Goal: Task Accomplishment & Management: Manage account settings

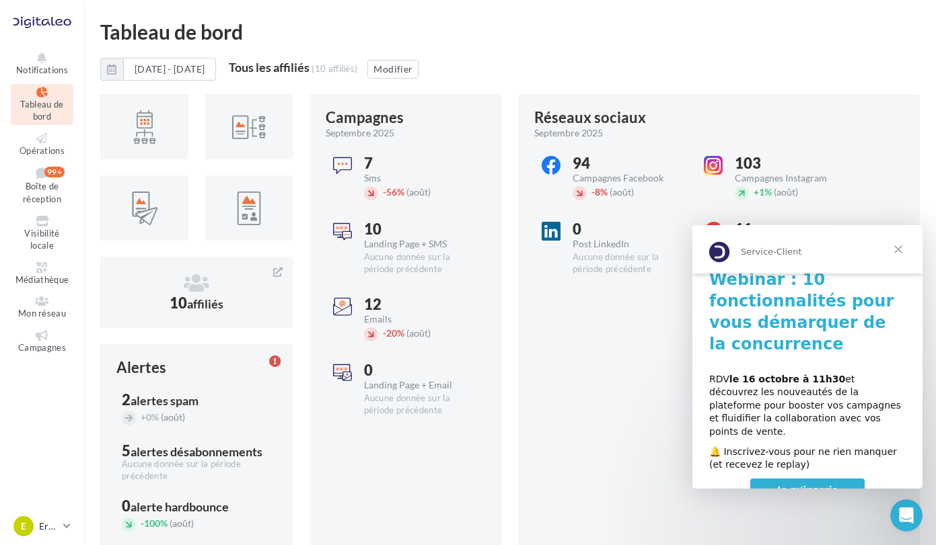
scroll to position [149, 0]
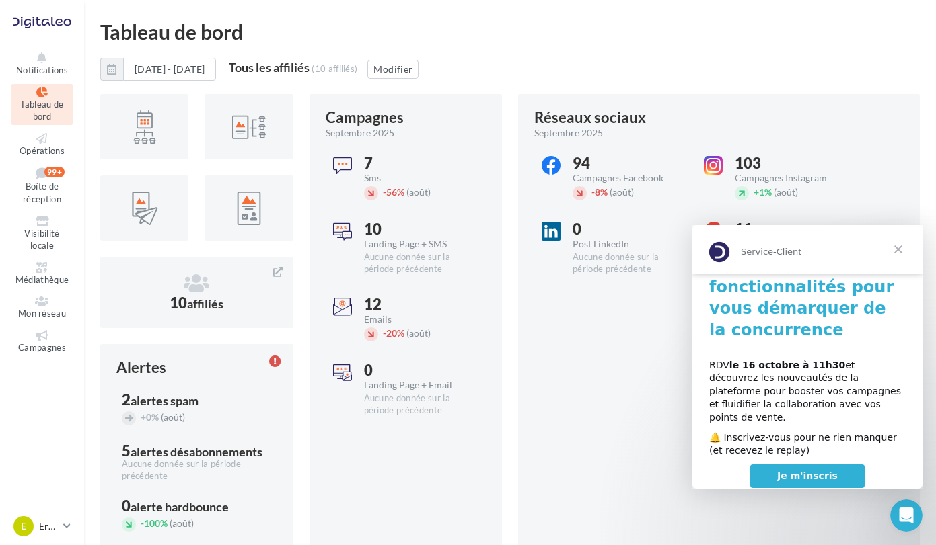
click at [901, 254] on span "Fermer" at bounding box center [898, 249] width 48 height 48
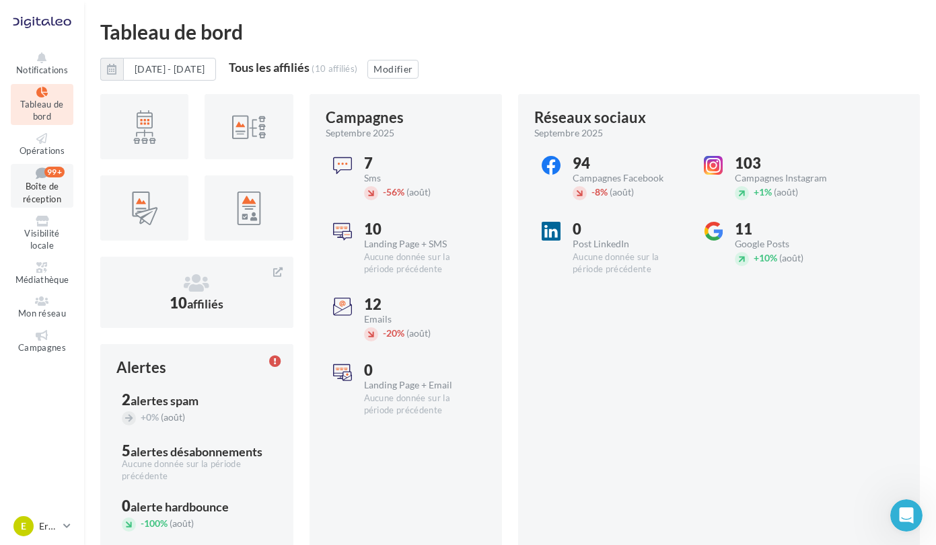
click at [61, 182] on span "Boîte de réception" at bounding box center [42, 194] width 38 height 24
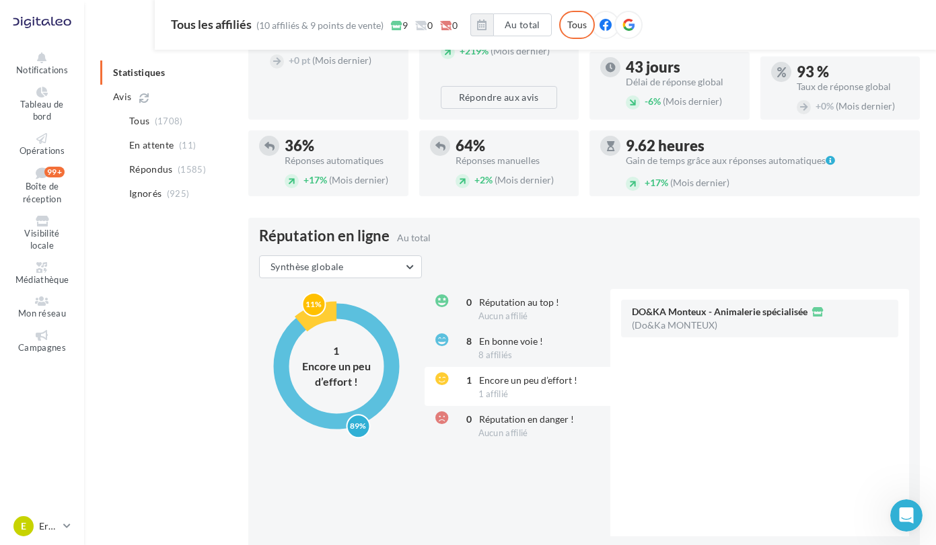
scroll to position [280, 0]
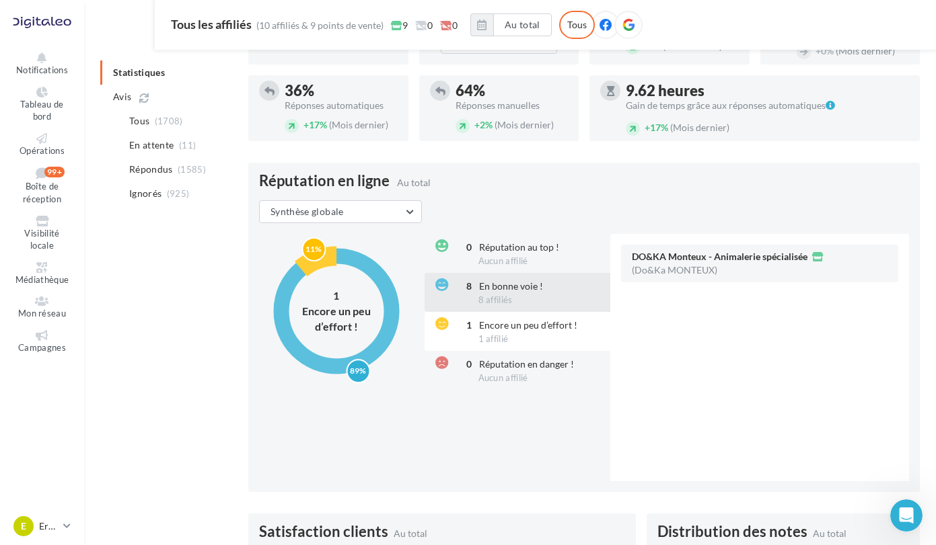
click at [539, 292] on span "En bonne voie !" at bounding box center [511, 285] width 64 height 11
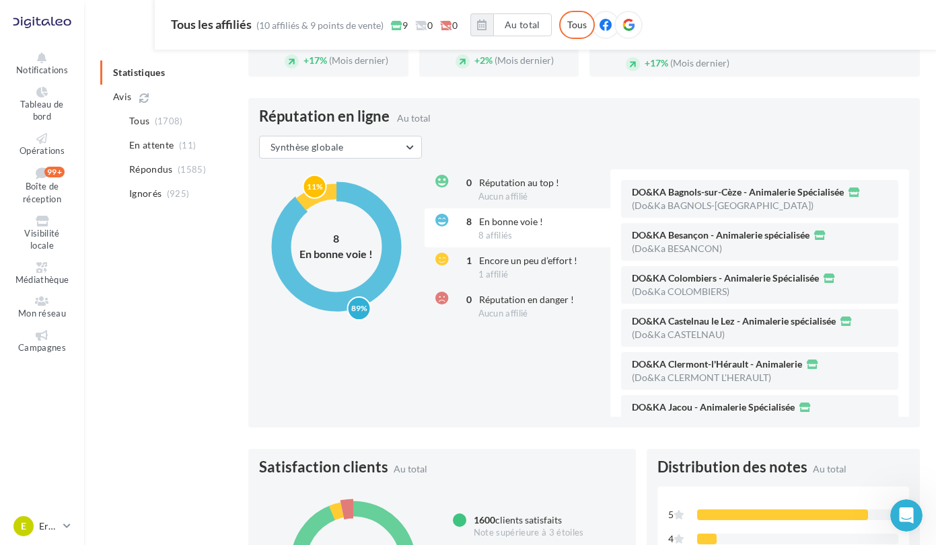
scroll to position [347, 0]
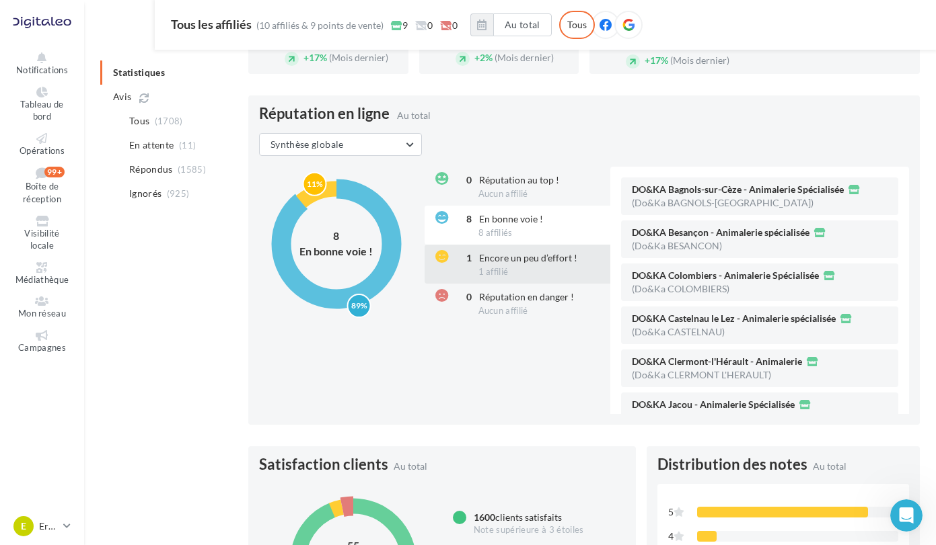
click at [508, 277] on span "1 affilié" at bounding box center [493, 271] width 30 height 11
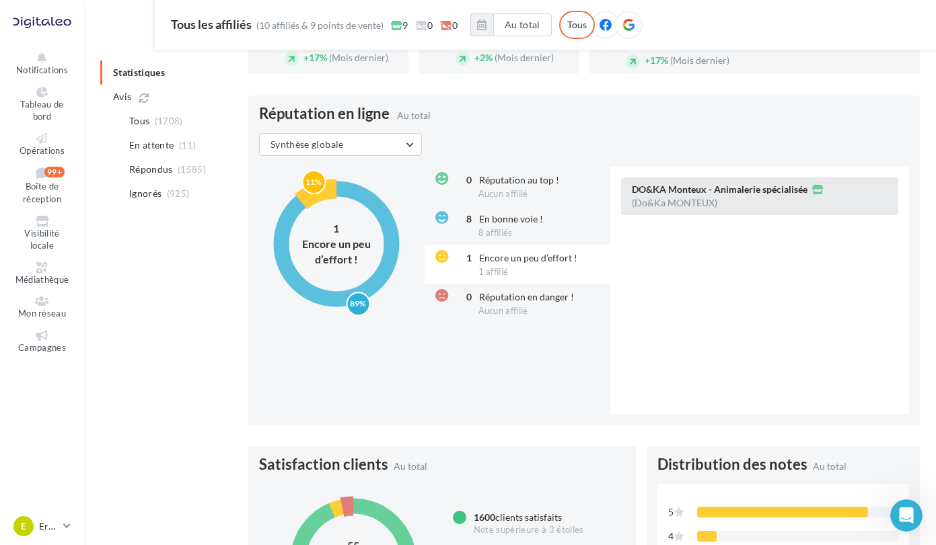
click at [755, 215] on div "DO&KA Monteux - Animalerie spécialisée (Do&Ka MONTEUX)" at bounding box center [759, 197] width 277 height 38
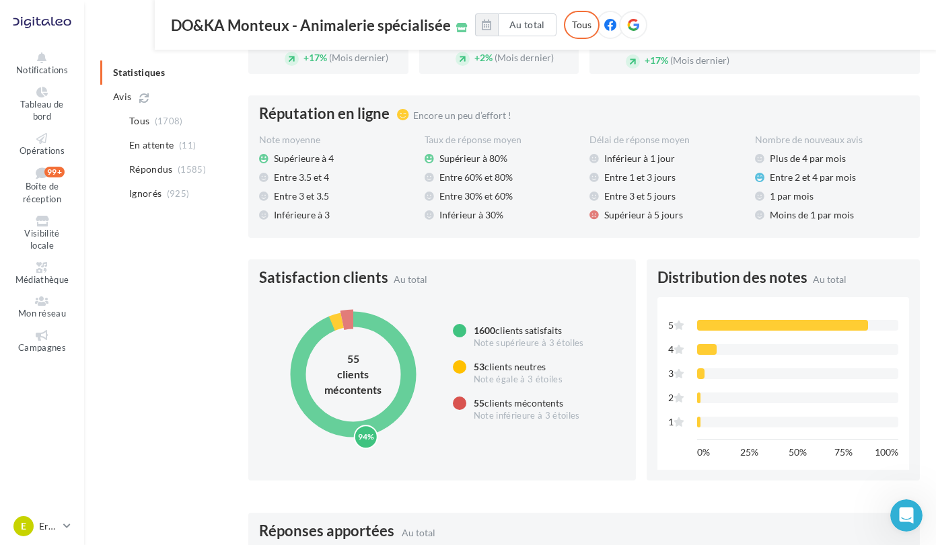
click at [408, 397] on circle at bounding box center [353, 374] width 110 height 110
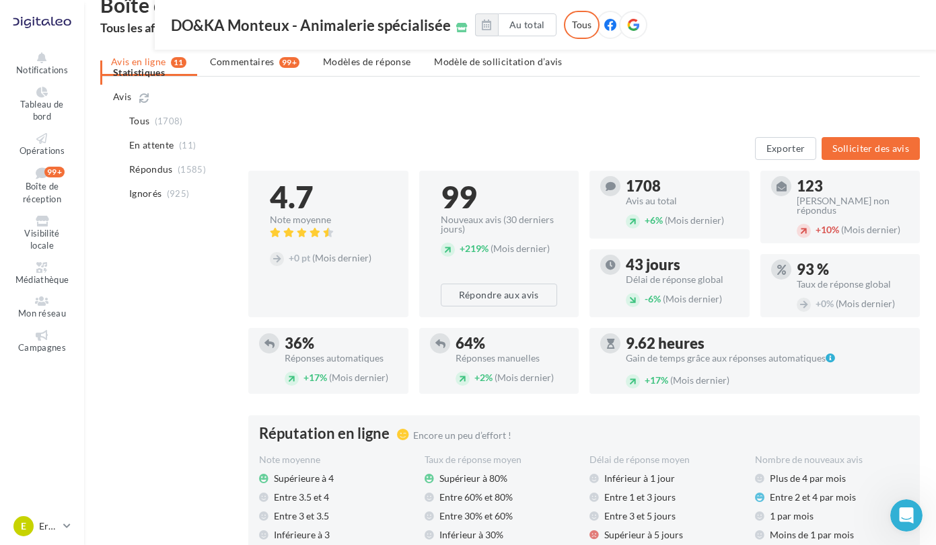
scroll to position [0, 0]
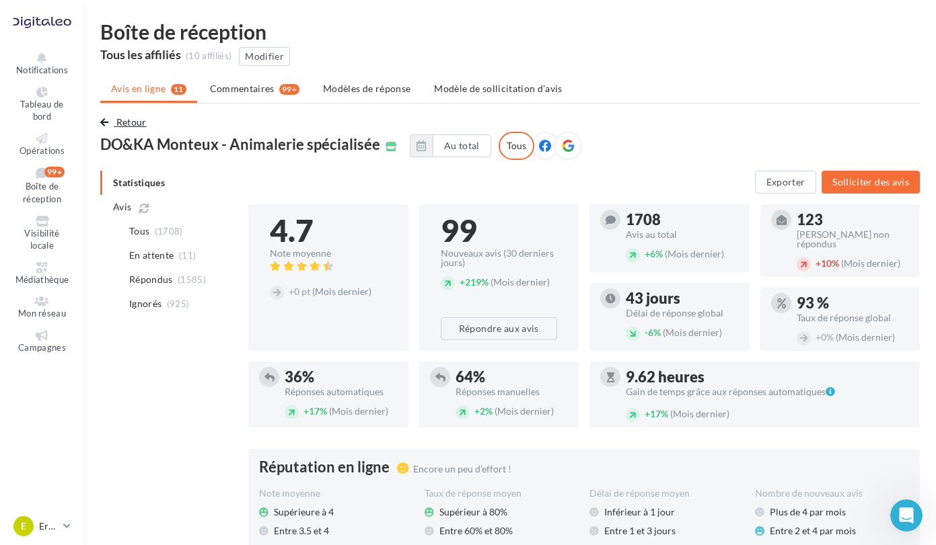
click at [147, 119] on span "Retour" at bounding box center [131, 121] width 30 height 11
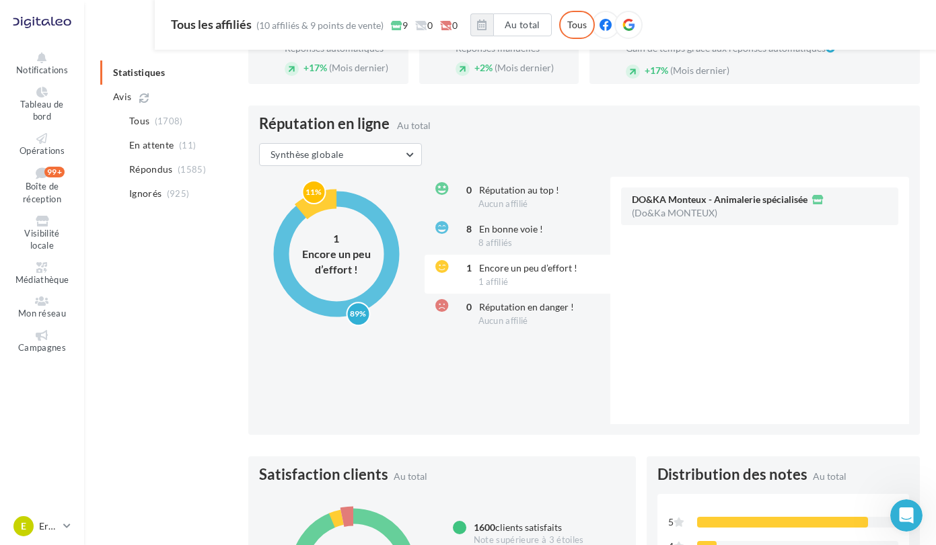
scroll to position [471, 0]
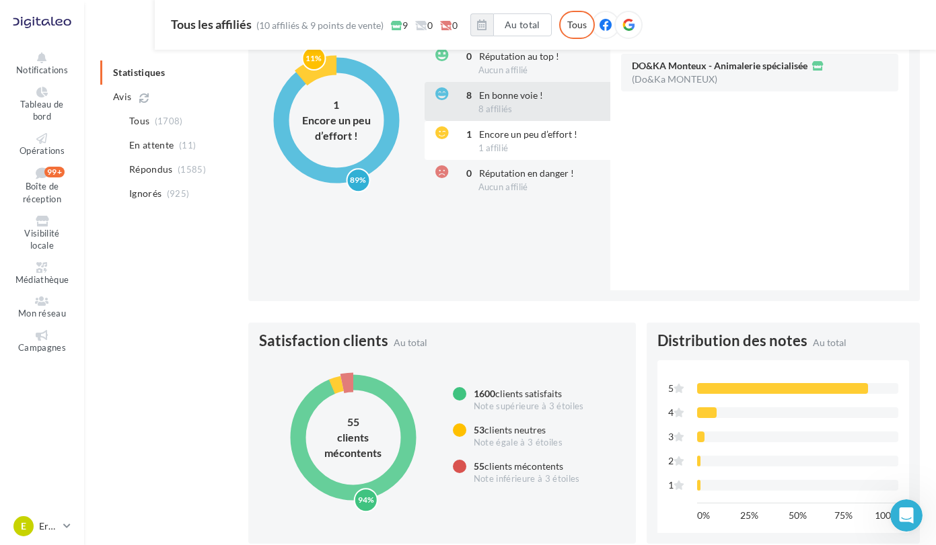
click at [551, 121] on div "8 En bonne voie ! 8 affiliés" at bounding box center [518, 101] width 188 height 39
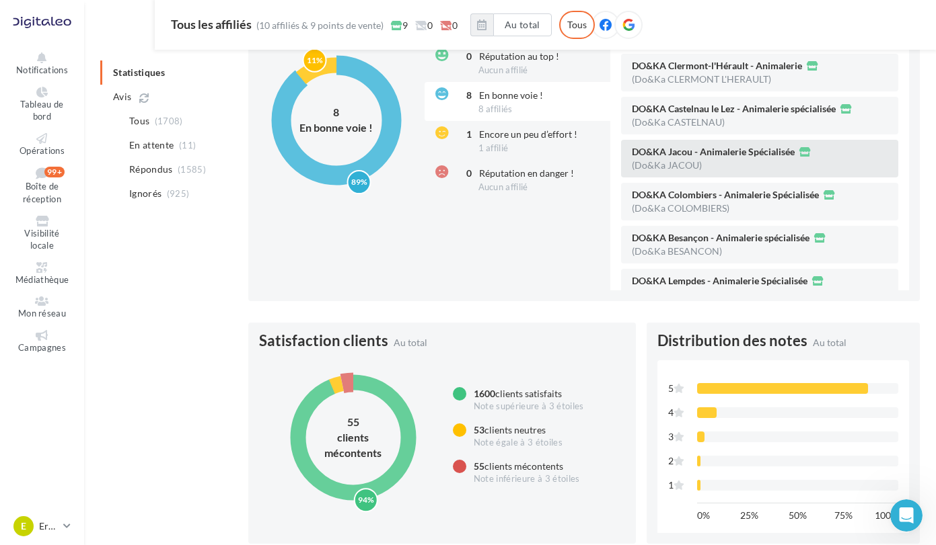
click at [773, 157] on span "DO&KA Jacou - Animalerie Spécialisée" at bounding box center [713, 151] width 163 height 9
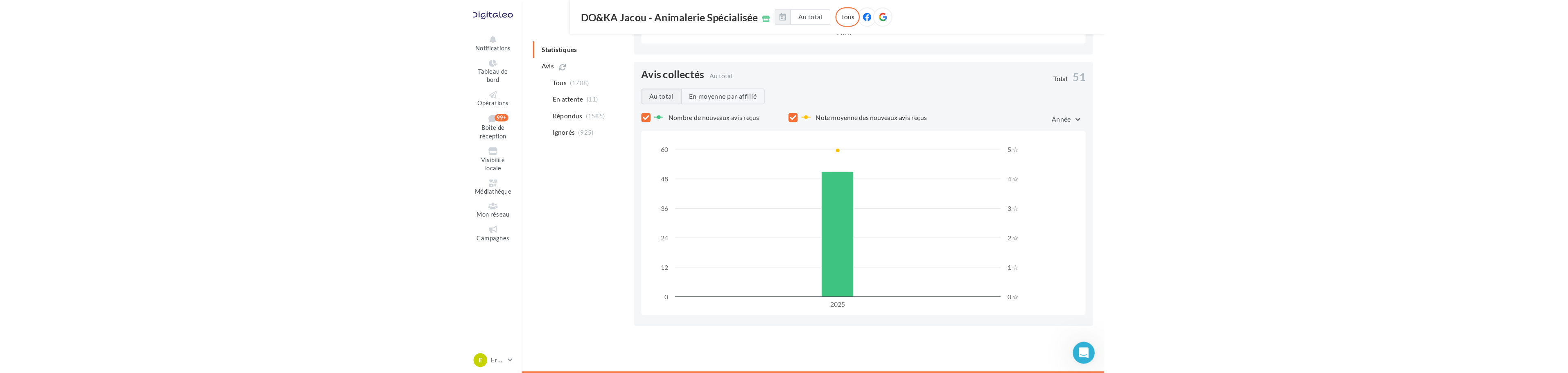
scroll to position [662, 0]
